Goal: Register for event/course

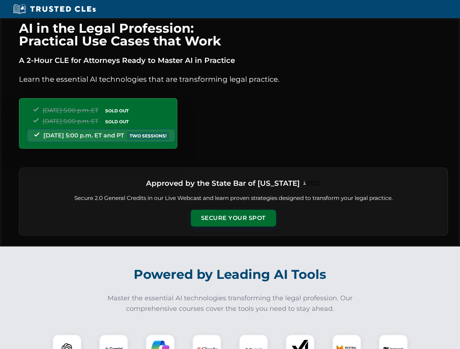
click at [233, 218] on button "Secure Your Spot" at bounding box center [233, 218] width 85 height 17
click at [67, 342] on img at bounding box center [66, 349] width 21 height 21
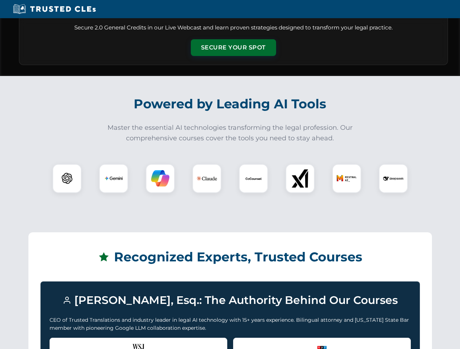
click at [114, 342] on div "Recognized by the WSJ [PERSON_NAME] was featured for his expertise in AI legal …" at bounding box center [139, 352] width 178 height 29
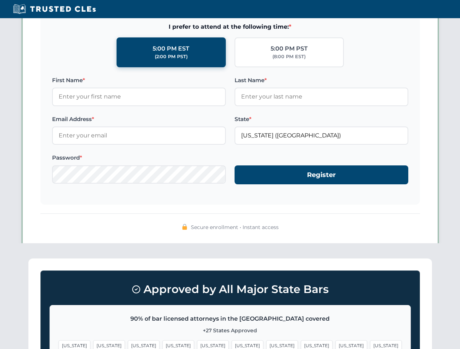
click at [266, 342] on span "[US_STATE]" at bounding box center [282, 346] width 32 height 11
click at [335, 342] on span "[US_STATE]" at bounding box center [351, 346] width 32 height 11
